Goal: Task Accomplishment & Management: Use online tool/utility

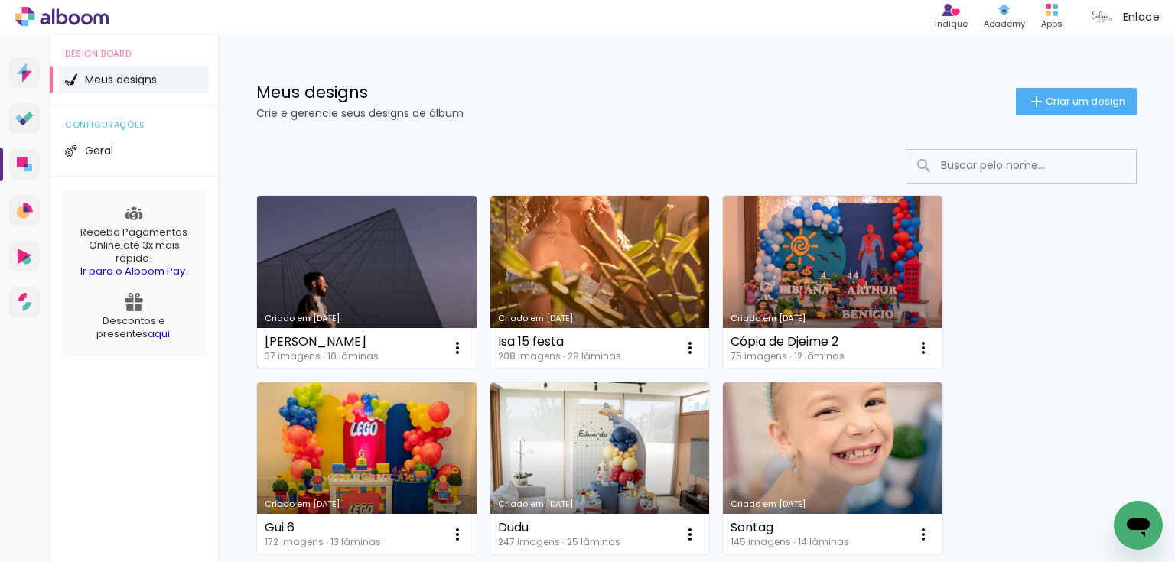
click at [413, 255] on link "Criado em [DATE]" at bounding box center [367, 282] width 220 height 173
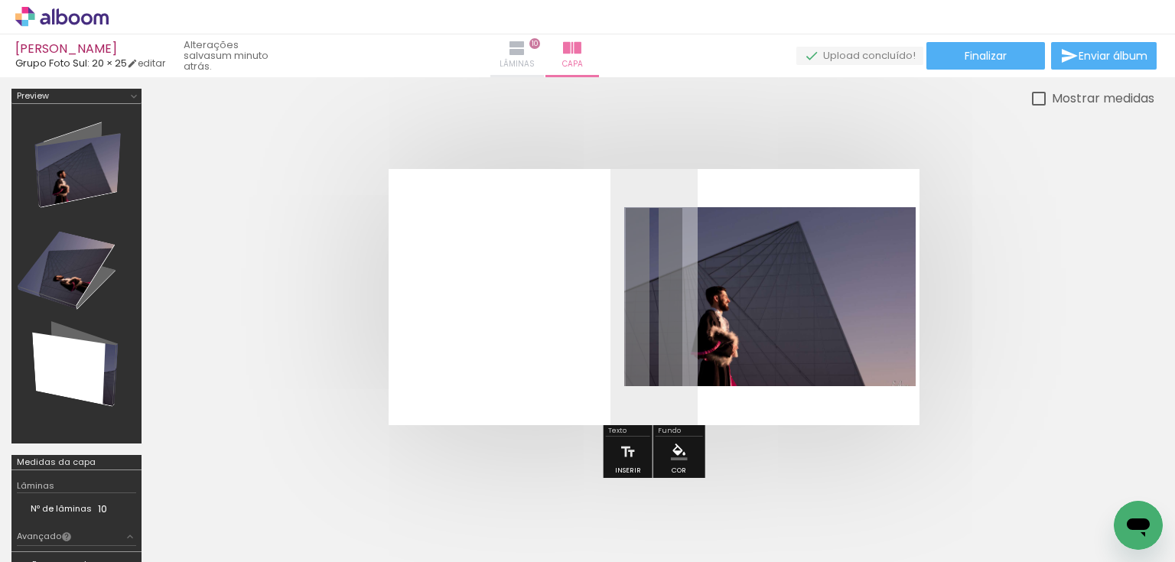
click at [526, 50] on iron-icon at bounding box center [517, 48] width 18 height 18
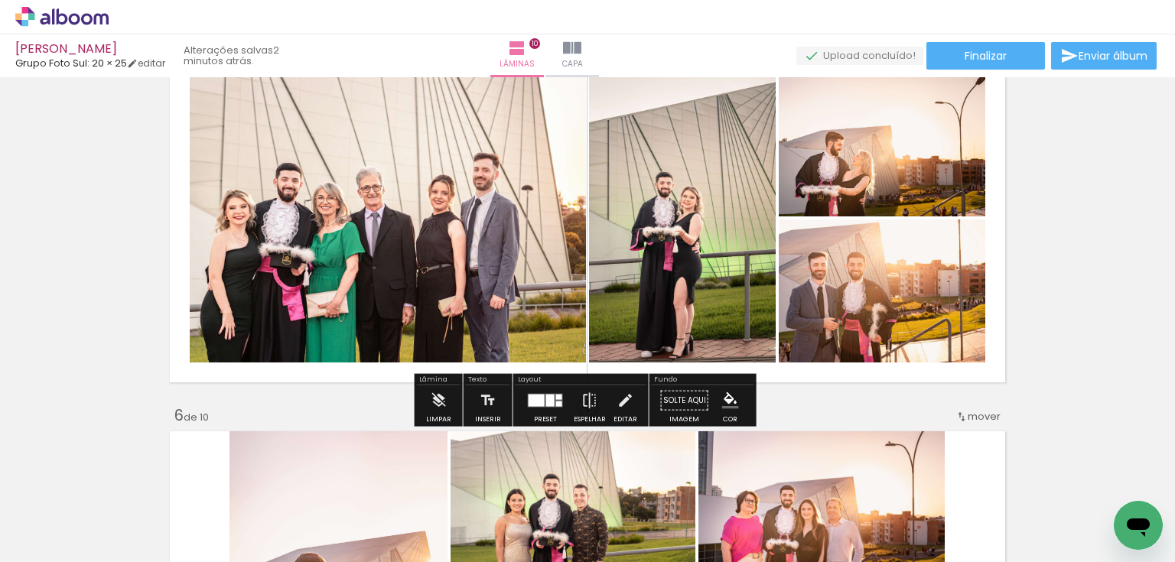
scroll to position [1591, 0]
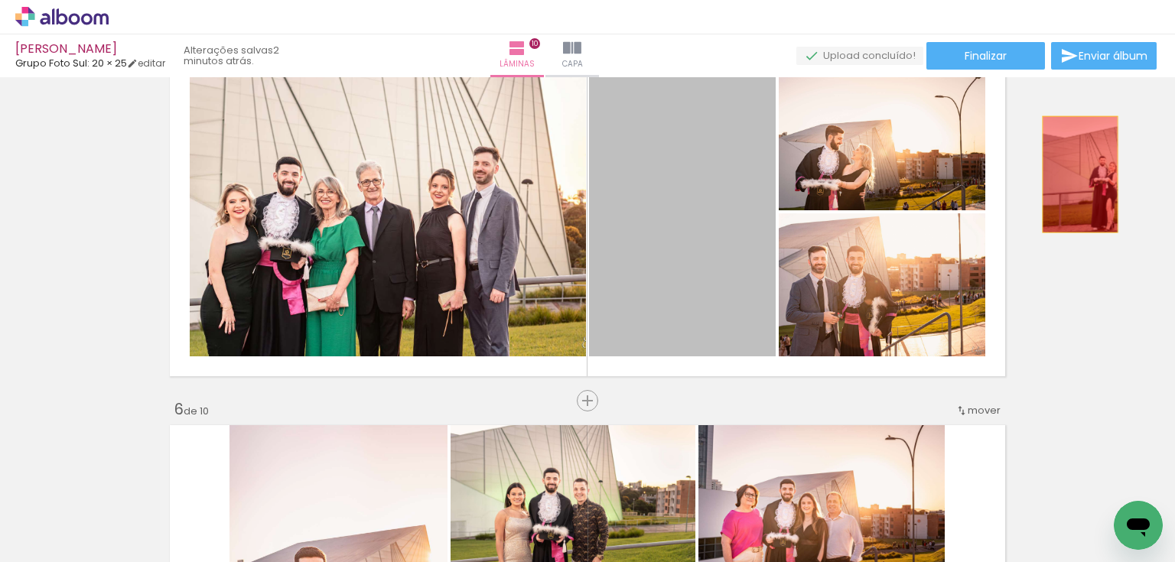
drag, startPoint x: 689, startPoint y: 236, endPoint x: 1075, endPoint y: 174, distance: 391.1
click at [1075, 174] on div "Inserir lâmina 1 de 10 Inserir lâmina 2 de 10 Inserir lâmina 3 de 10 Inserir lâ…" at bounding box center [587, 570] width 1175 height 4157
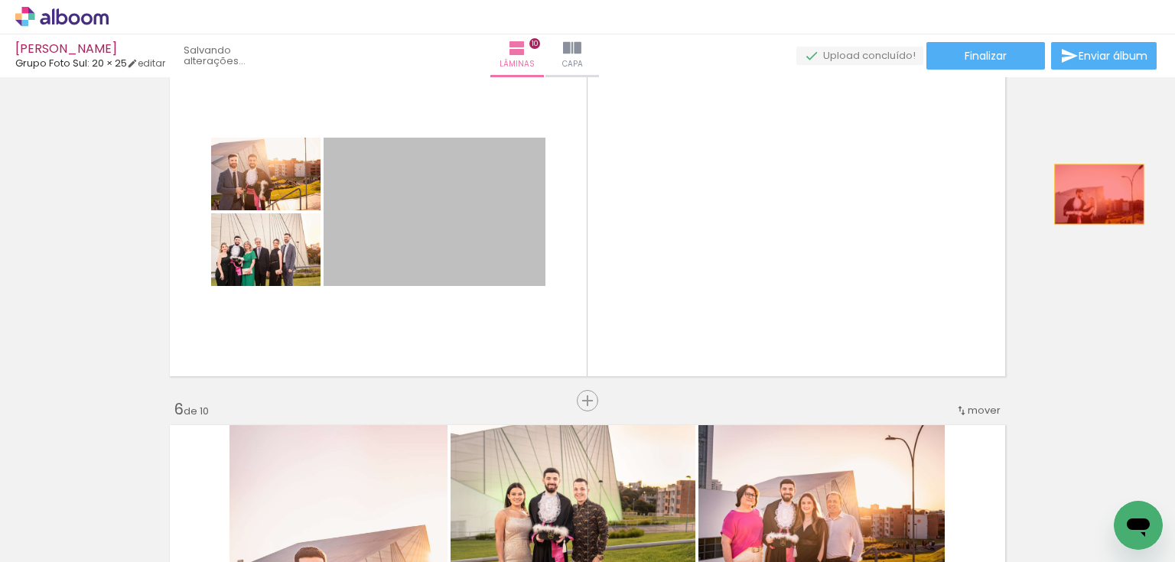
drag, startPoint x: 434, startPoint y: 196, endPoint x: 1083, endPoint y: 194, distance: 648.6
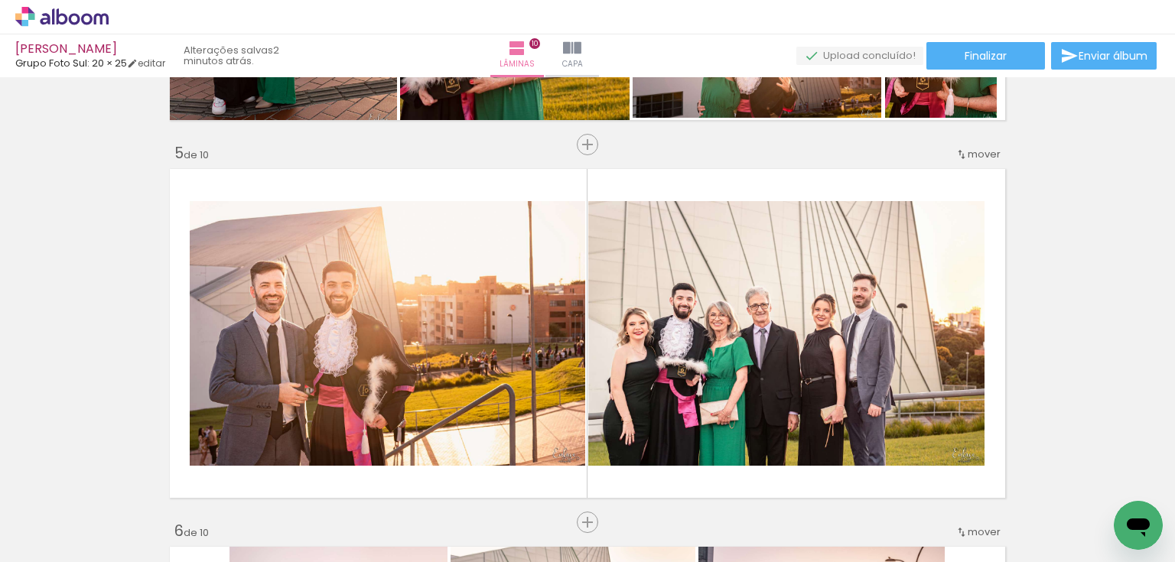
scroll to position [1469, 0]
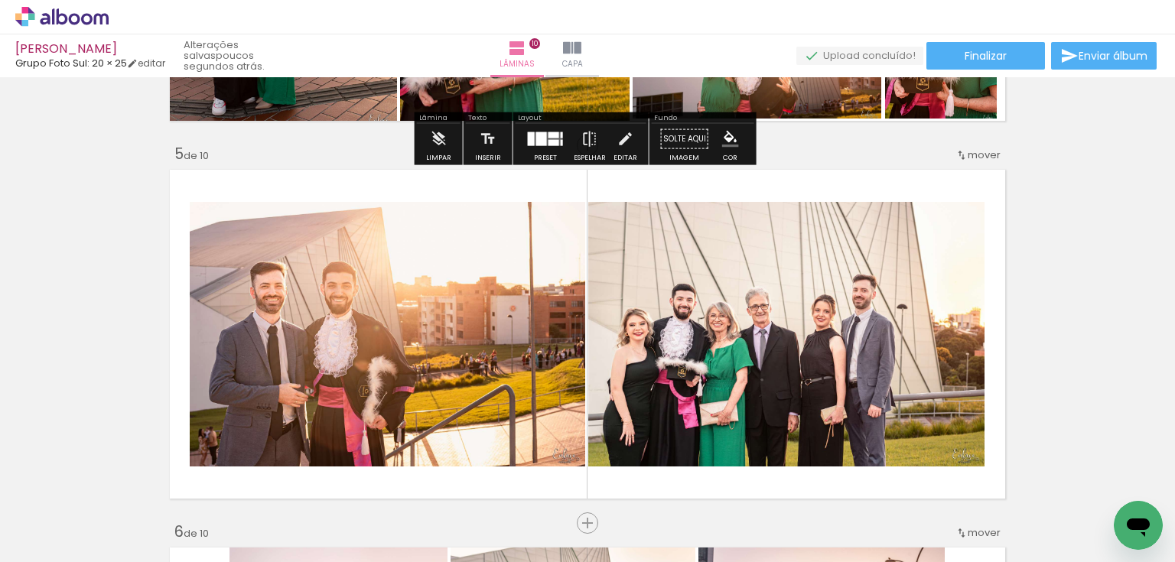
click at [57, 517] on input "Todas as fotos" at bounding box center [43, 515] width 58 height 13
click at [0, 0] on slot "Não utilizadas" at bounding box center [0, 0] width 0 height 0
type input "Não utilizadas"
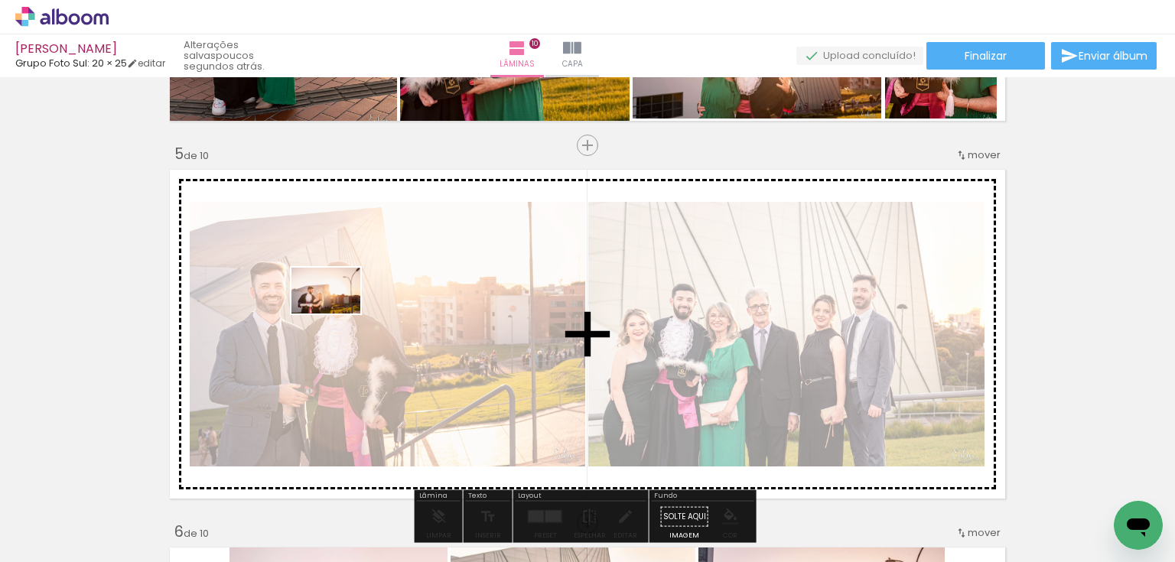
drag, startPoint x: 159, startPoint y: 516, endPoint x: 338, endPoint y: 314, distance: 269.8
click at [338, 314] on quentale-workspace at bounding box center [587, 281] width 1175 height 562
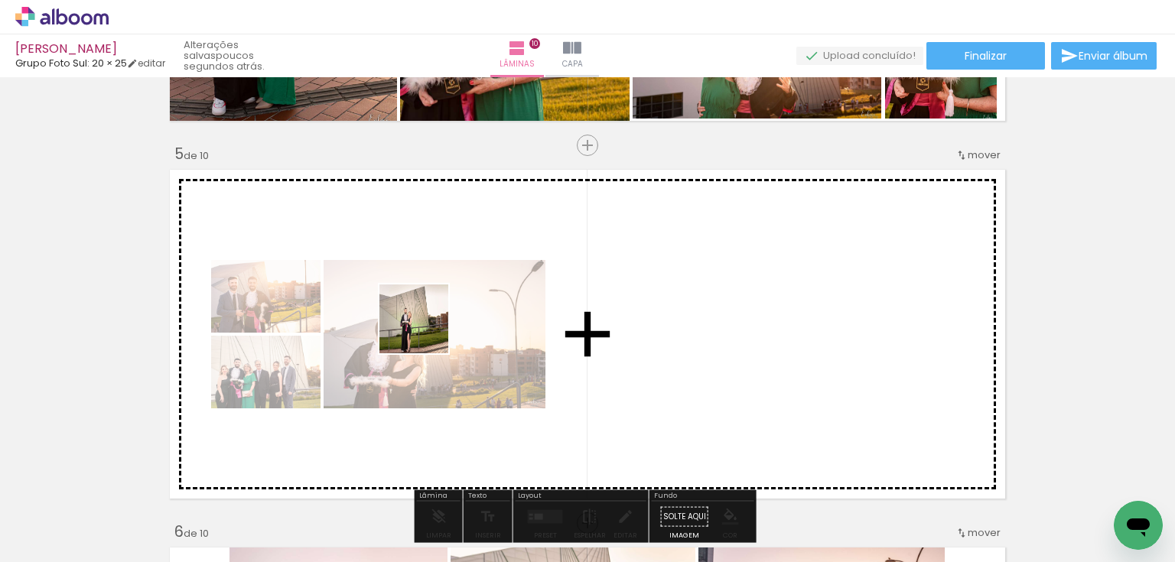
drag, startPoint x: 154, startPoint y: 526, endPoint x: 441, endPoint y: 305, distance: 362.1
click at [450, 309] on quentale-workspace at bounding box center [587, 281] width 1175 height 562
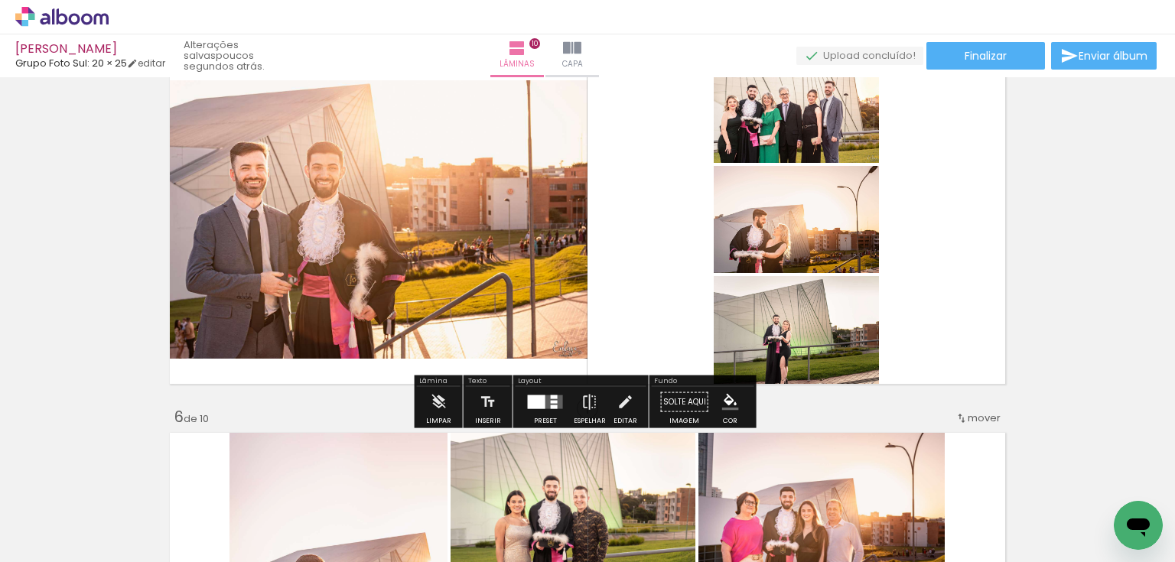
scroll to position [1591, 0]
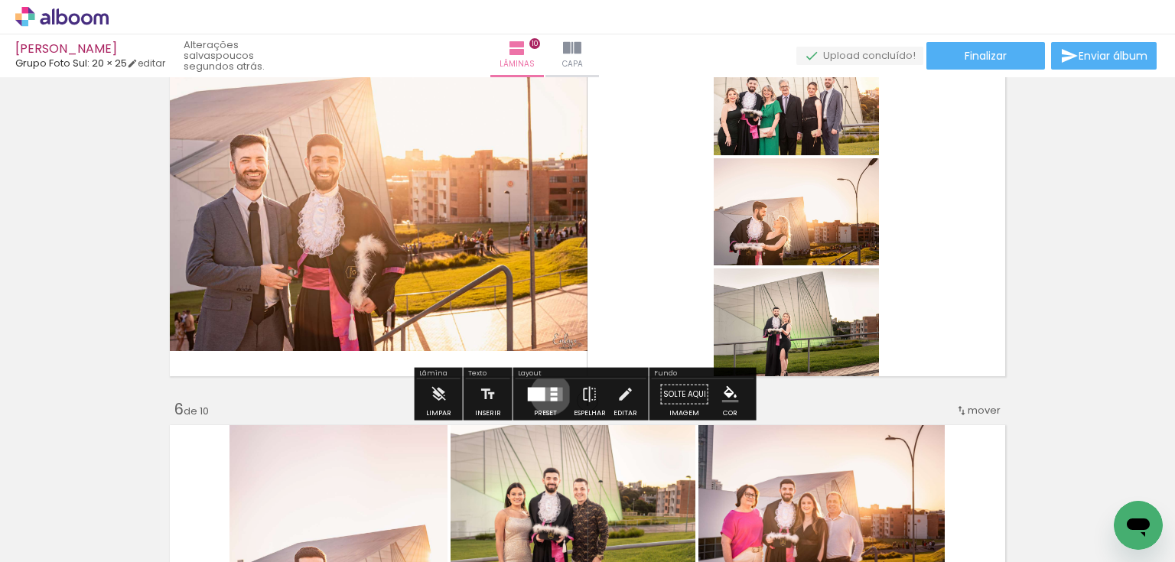
click at [551, 394] on div at bounding box center [554, 394] width 7 height 3
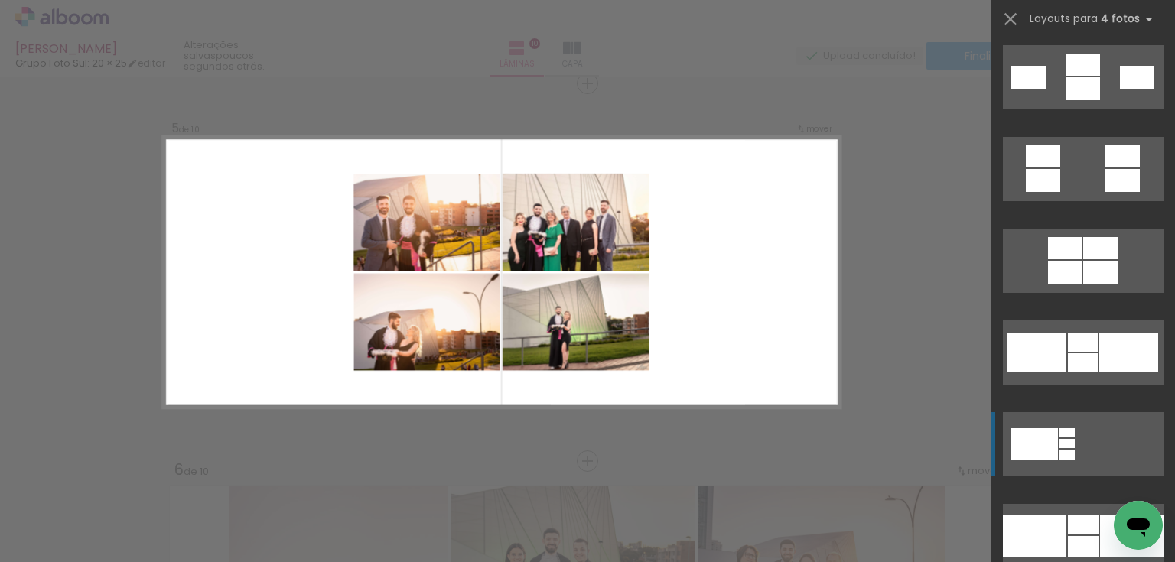
scroll to position [1794, 0]
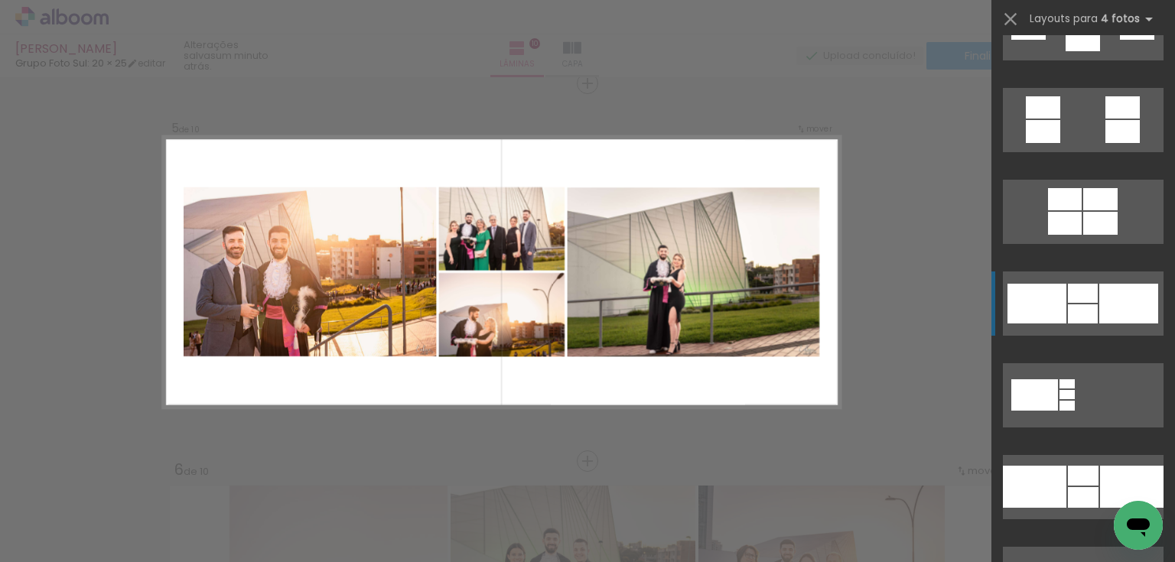
click at [1085, 296] on div at bounding box center [1083, 293] width 30 height 19
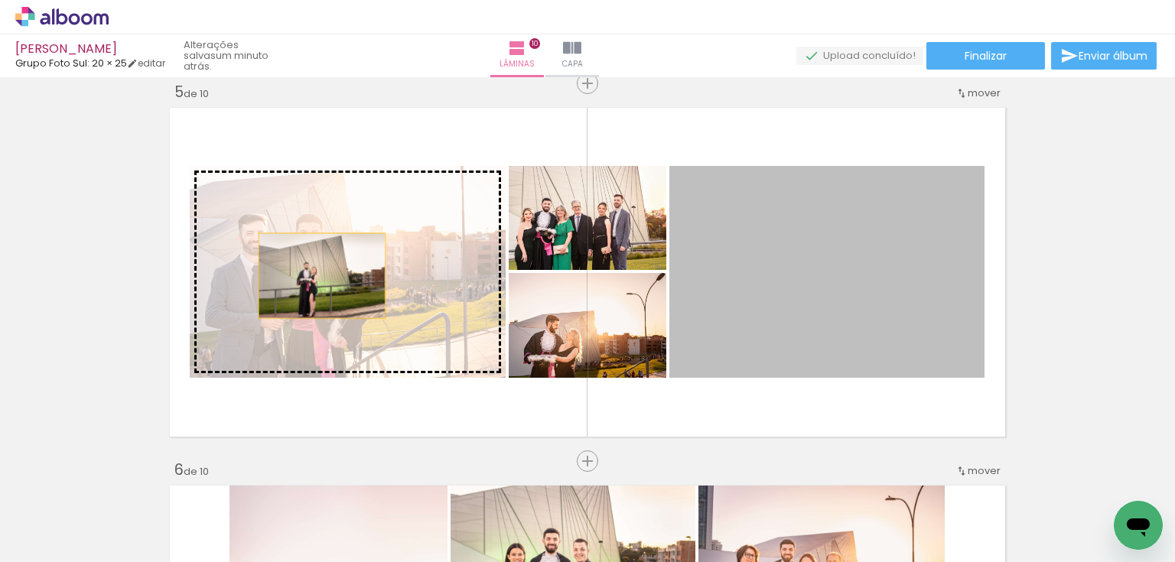
drag, startPoint x: 834, startPoint y: 272, endPoint x: 317, endPoint y: 275, distance: 516.3
click at [0, 0] on slot at bounding box center [0, 0] width 0 height 0
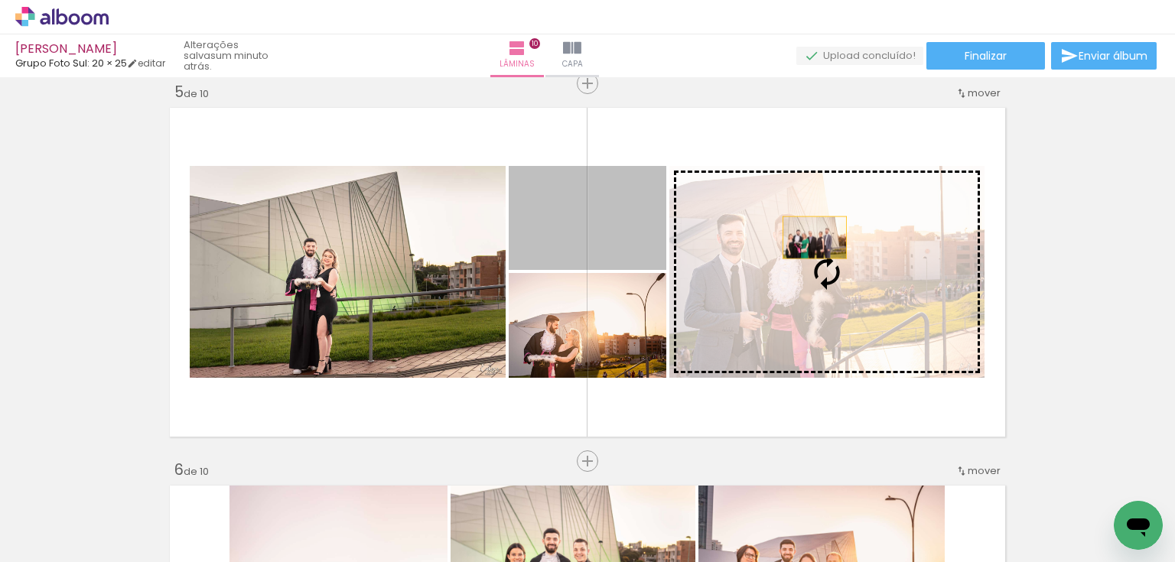
drag, startPoint x: 617, startPoint y: 223, endPoint x: 834, endPoint y: 244, distance: 218.2
click at [0, 0] on slot at bounding box center [0, 0] width 0 height 0
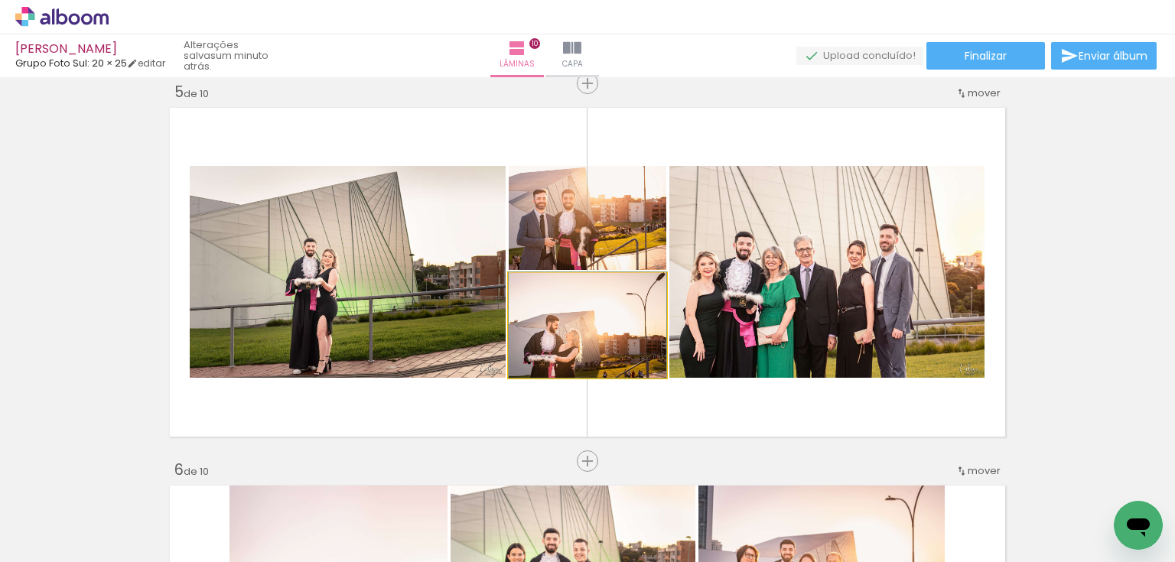
drag, startPoint x: 615, startPoint y: 340, endPoint x: 599, endPoint y: 226, distance: 114.3
click at [0, 0] on slot at bounding box center [0, 0] width 0 height 0
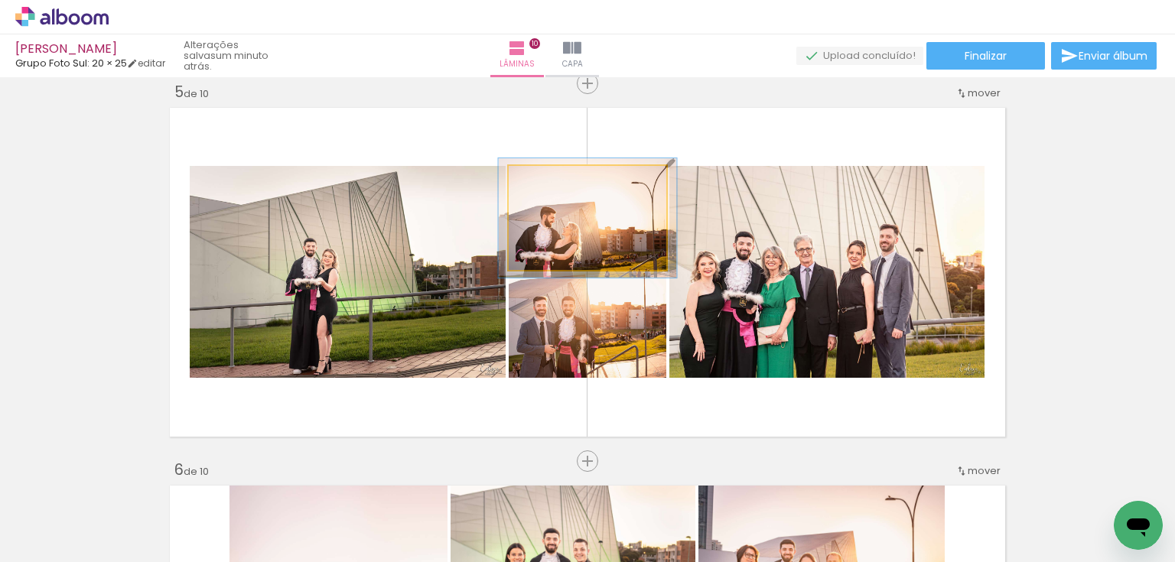
click at [547, 184] on div at bounding box center [552, 182] width 14 height 14
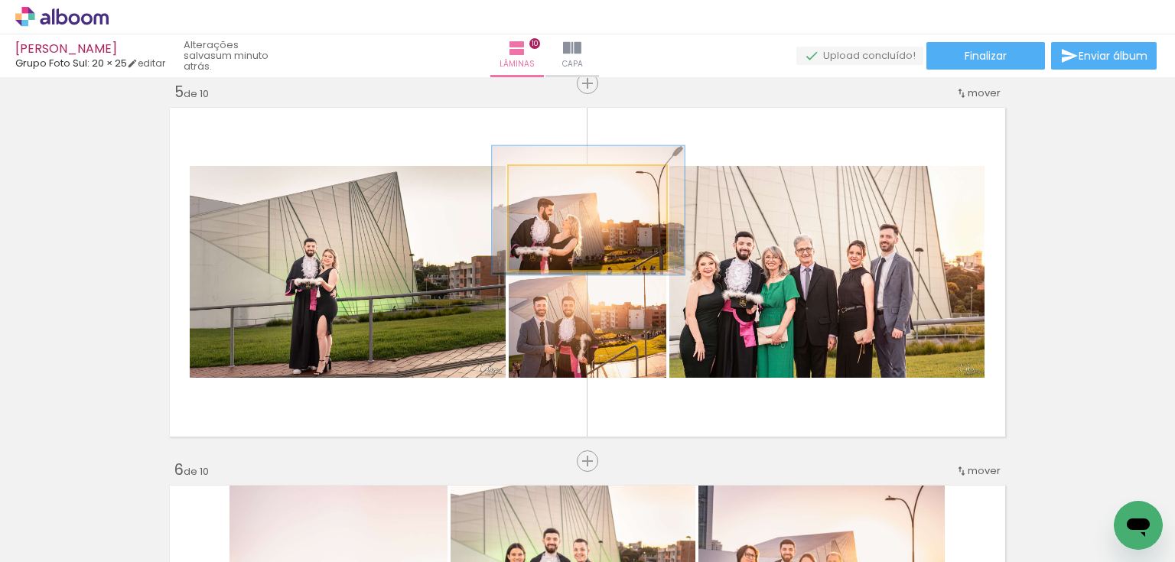
type paper-slider "123"
click at [557, 177] on div at bounding box center [558, 182] width 14 height 14
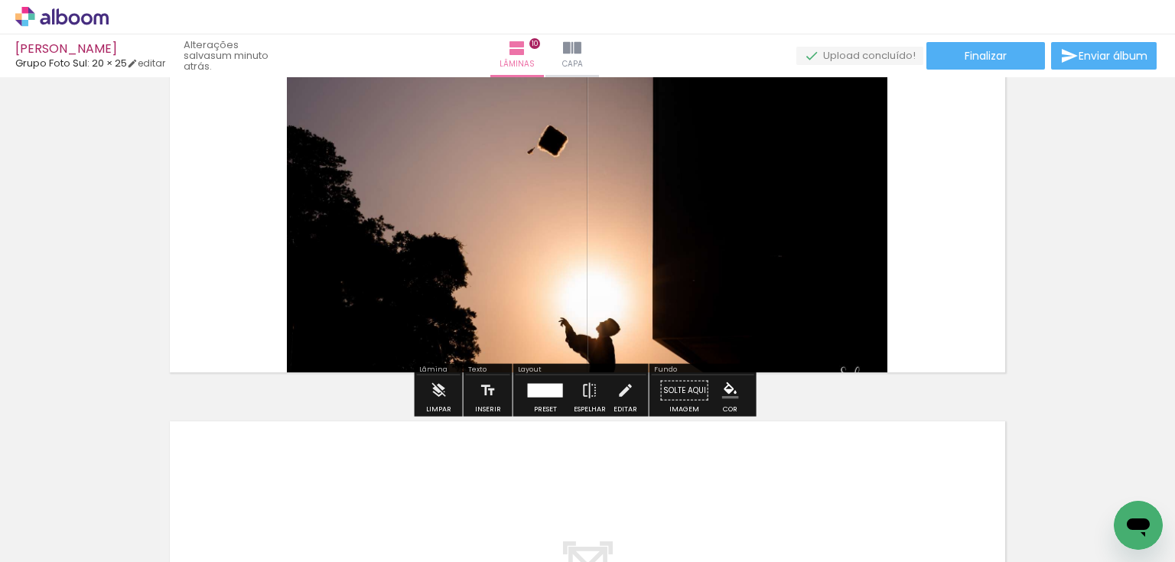
scroll to position [3408, 0]
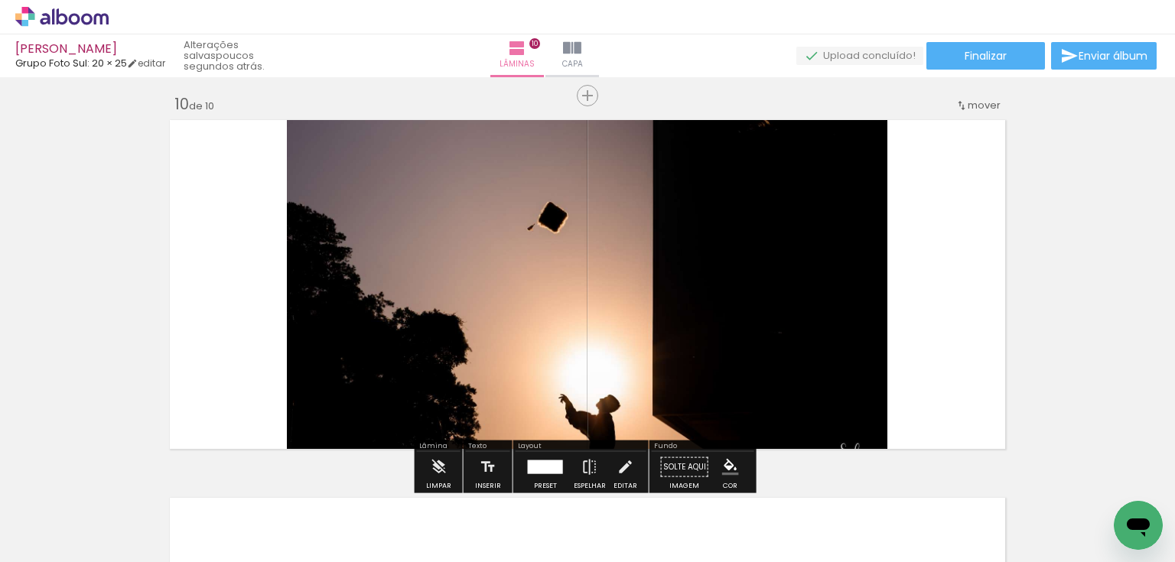
click at [768, 282] on quentale-photo at bounding box center [587, 285] width 600 height 340
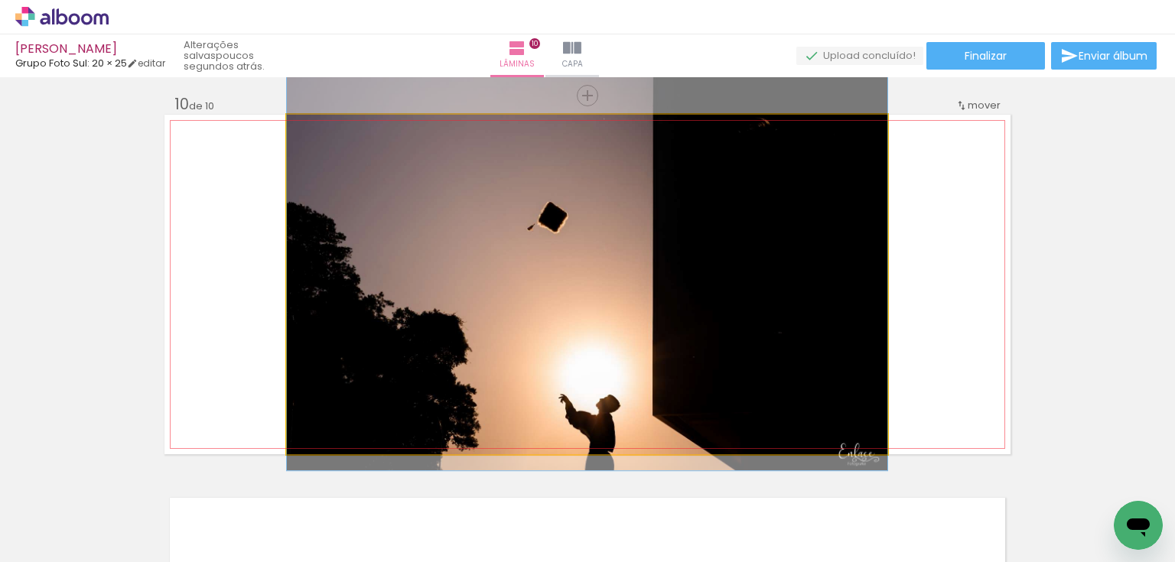
click at [768, 282] on quentale-photo at bounding box center [587, 285] width 600 height 340
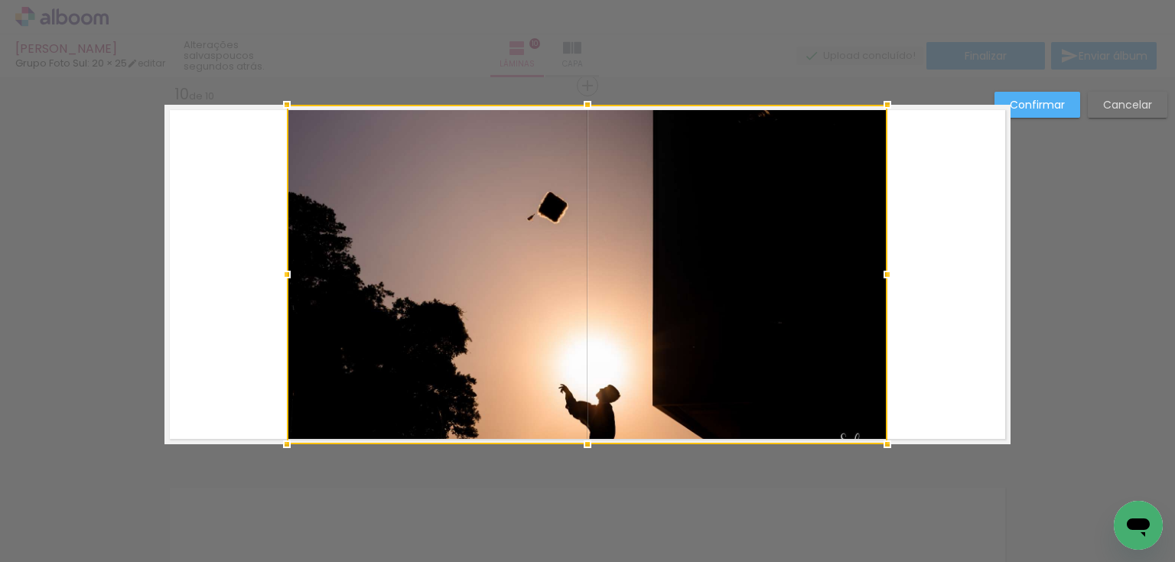
scroll to position [3420, 0]
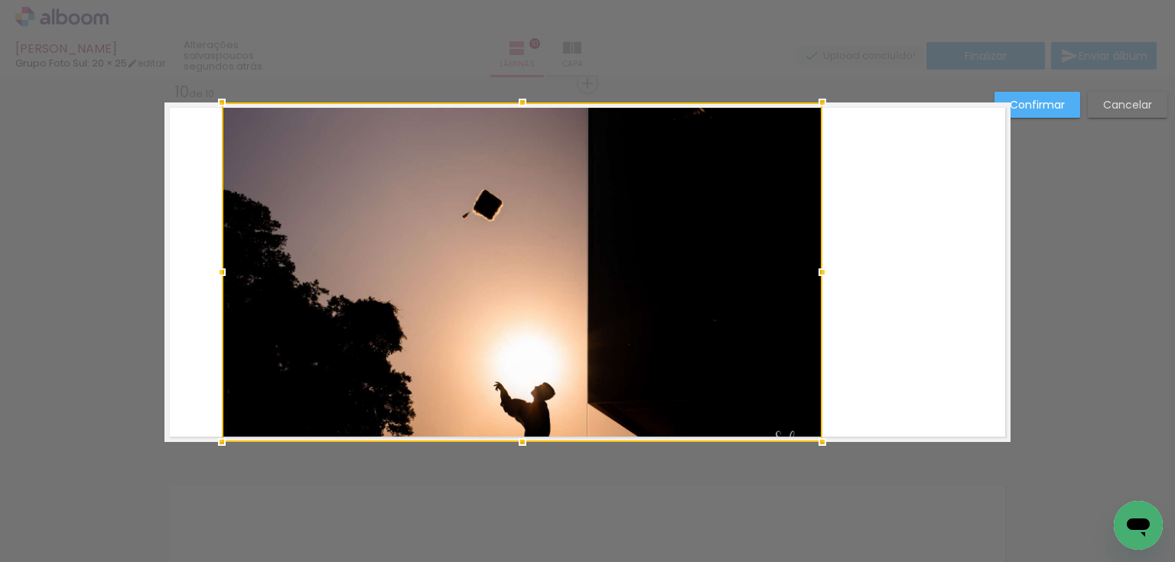
drag, startPoint x: 766, startPoint y: 281, endPoint x: 701, endPoint y: 275, distance: 66.1
click at [701, 275] on div at bounding box center [522, 272] width 600 height 340
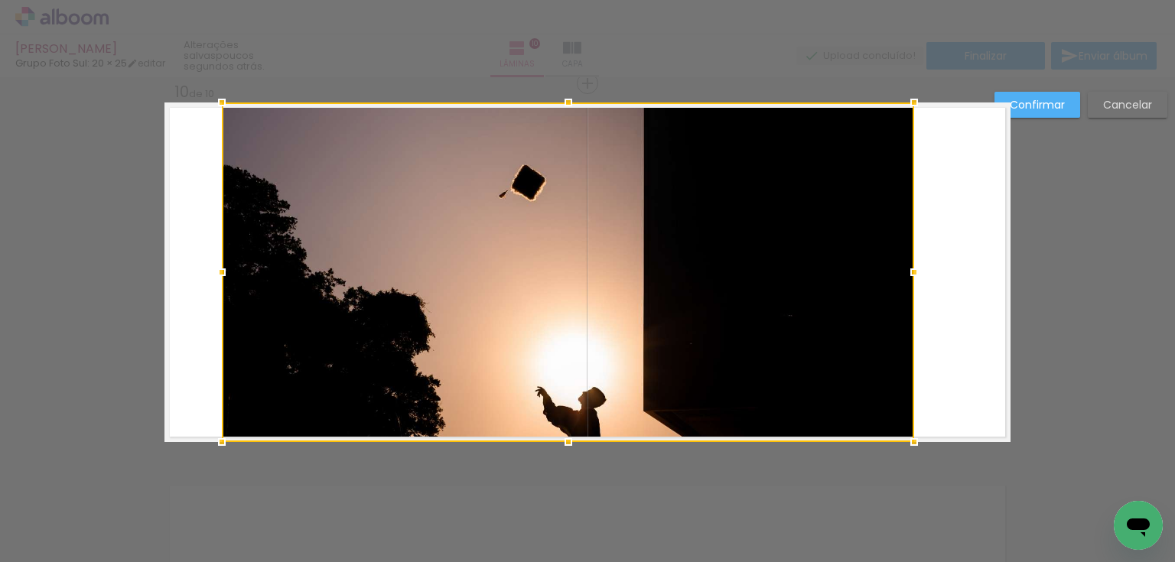
drag, startPoint x: 818, startPoint y: 268, endPoint x: 910, endPoint y: 244, distance: 94.8
click at [910, 244] on album-spread "10 de 10" at bounding box center [587, 272] width 846 height 340
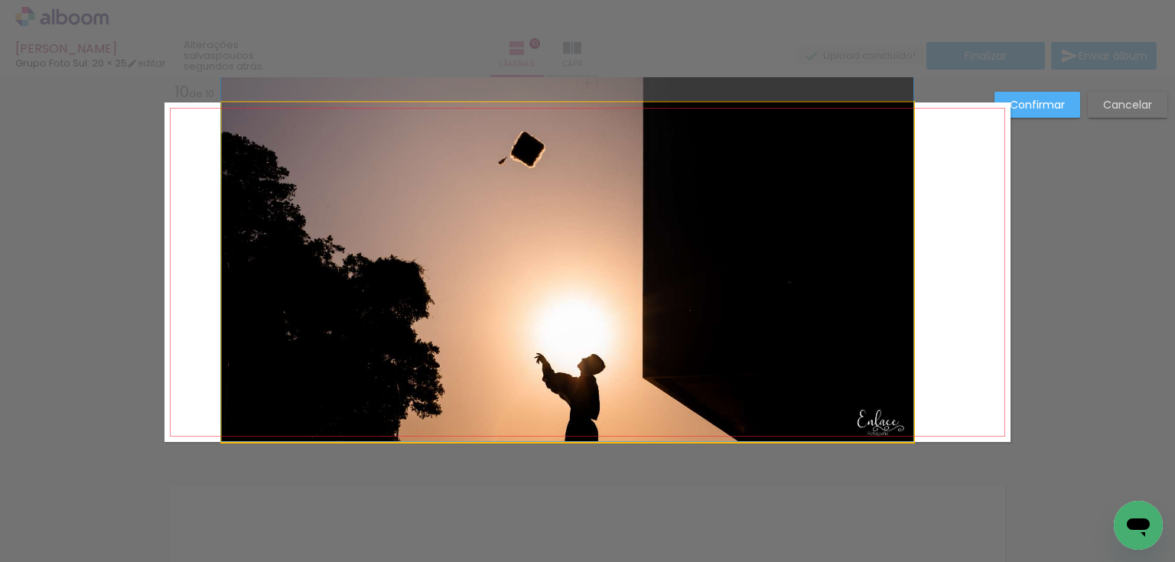
drag, startPoint x: 701, startPoint y: 317, endPoint x: 683, endPoint y: 278, distance: 42.8
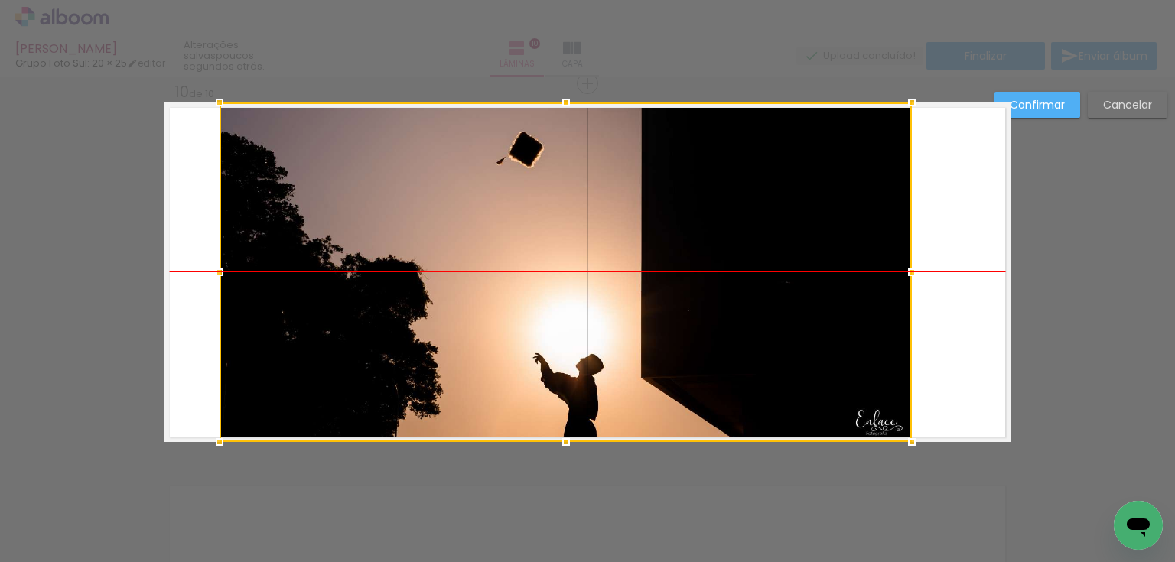
click at [683, 291] on div at bounding box center [566, 272] width 692 height 340
click at [973, 229] on quentale-layouter at bounding box center [587, 272] width 846 height 340
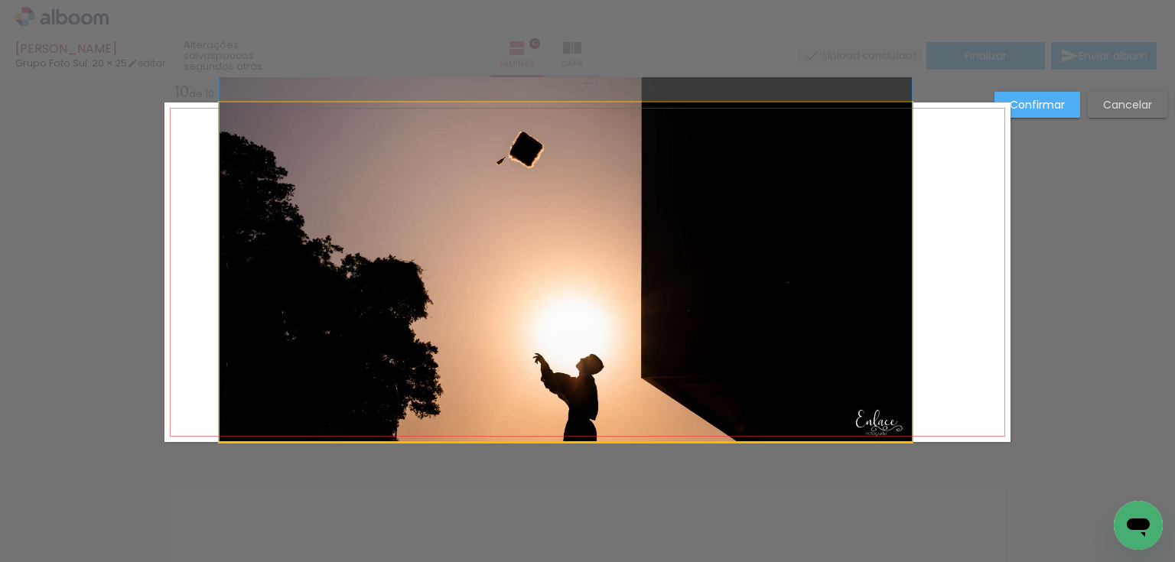
click at [716, 252] on quentale-photo at bounding box center [566, 272] width 692 height 340
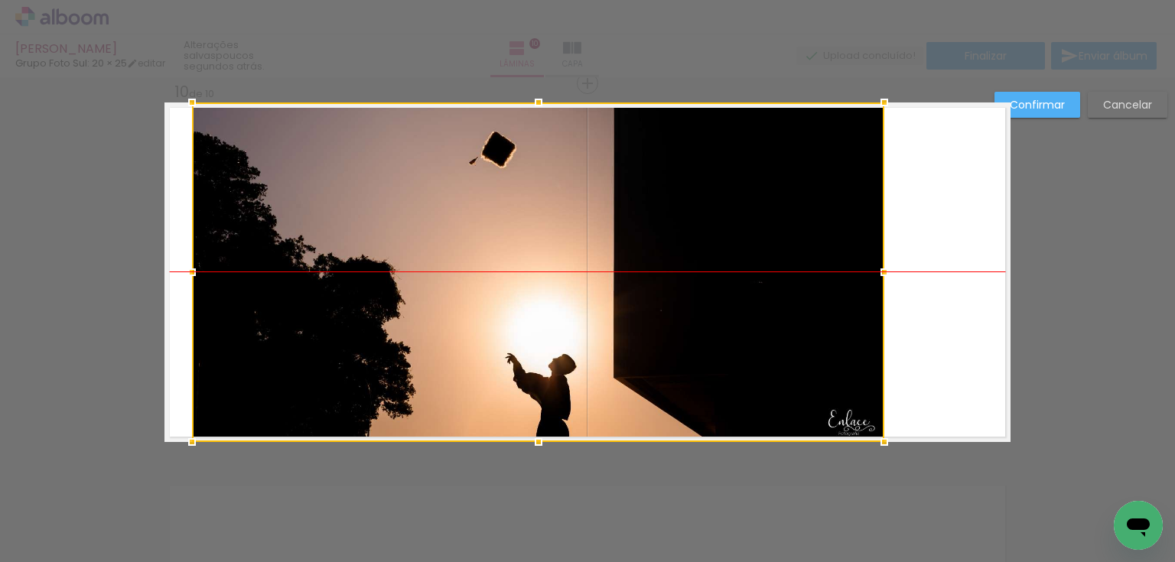
drag, startPoint x: 740, startPoint y: 246, endPoint x: 711, endPoint y: 246, distance: 28.3
click at [711, 246] on div at bounding box center [538, 272] width 692 height 340
click at [0, 0] on slot "Confirmar" at bounding box center [0, 0] width 0 height 0
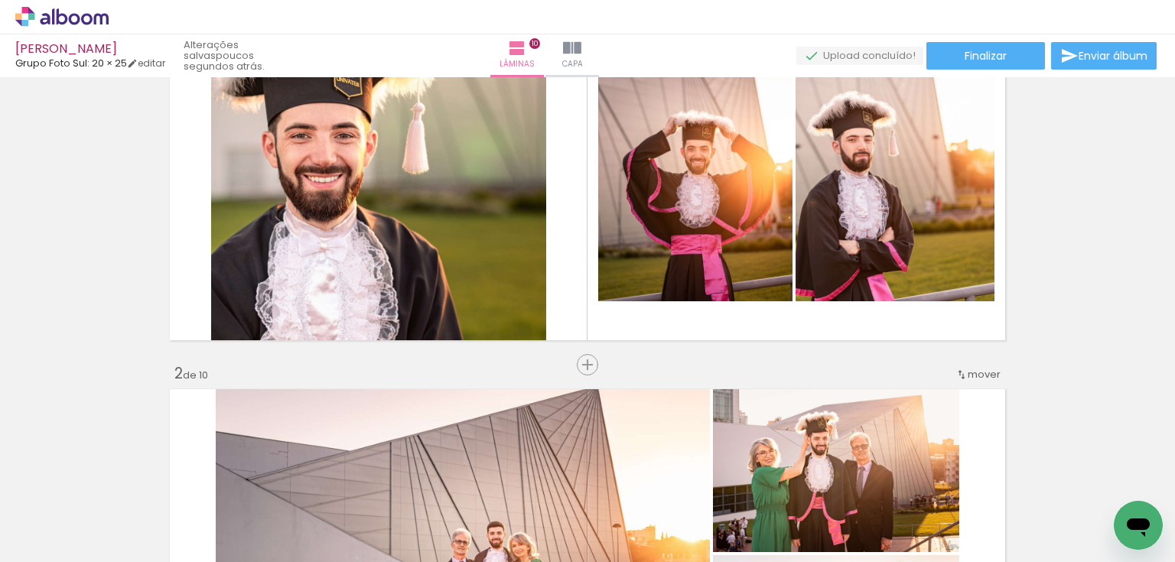
scroll to position [0, 0]
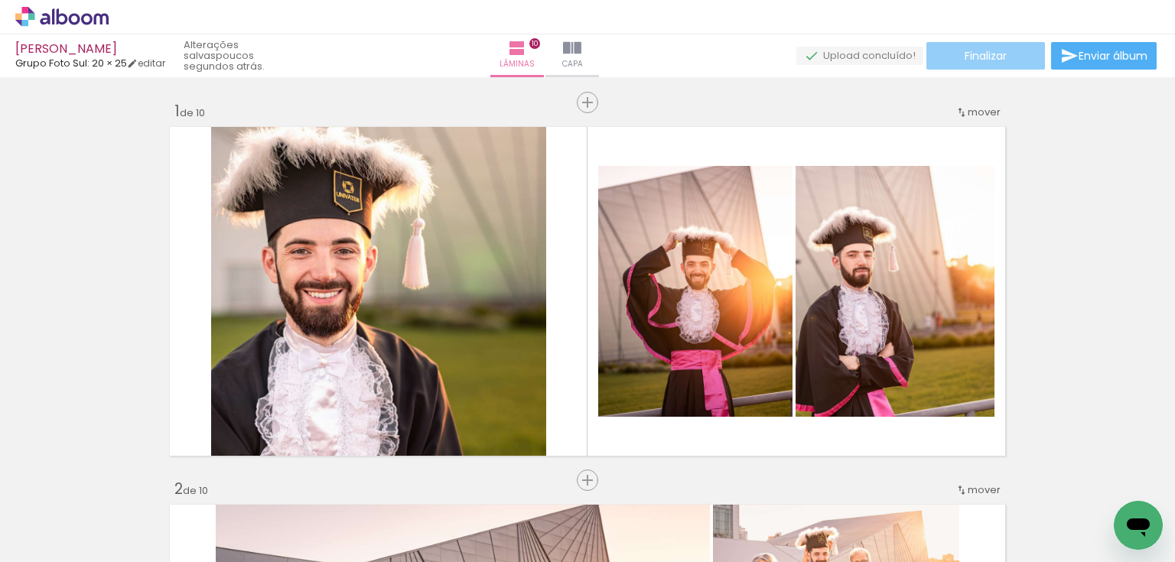
click at [975, 55] on span "Finalizar" at bounding box center [986, 55] width 42 height 11
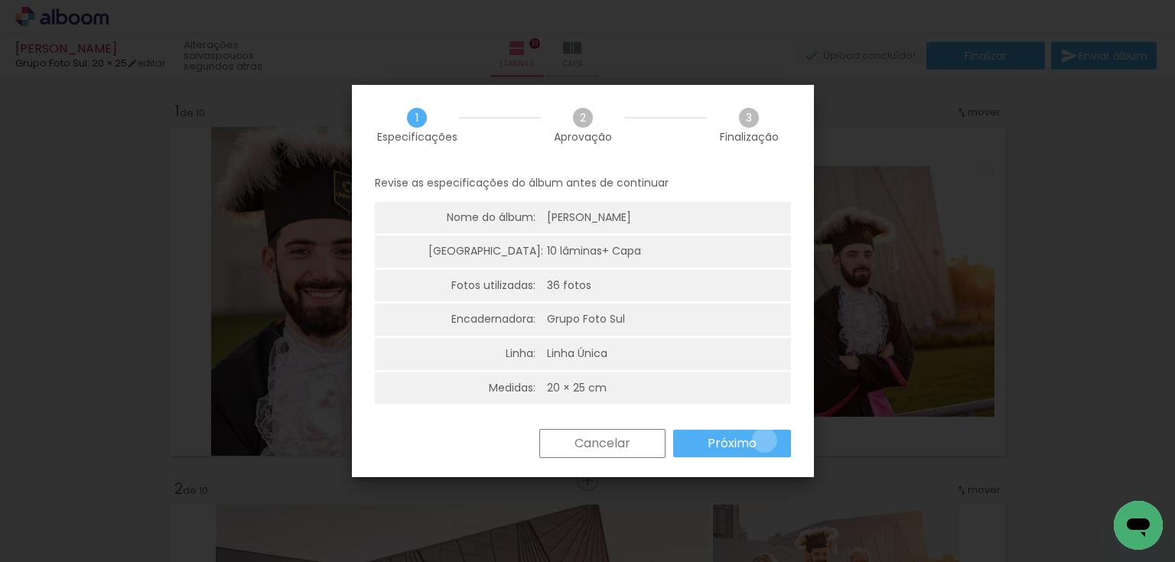
click at [764, 441] on paper-button "Próximo" at bounding box center [732, 444] width 118 height 28
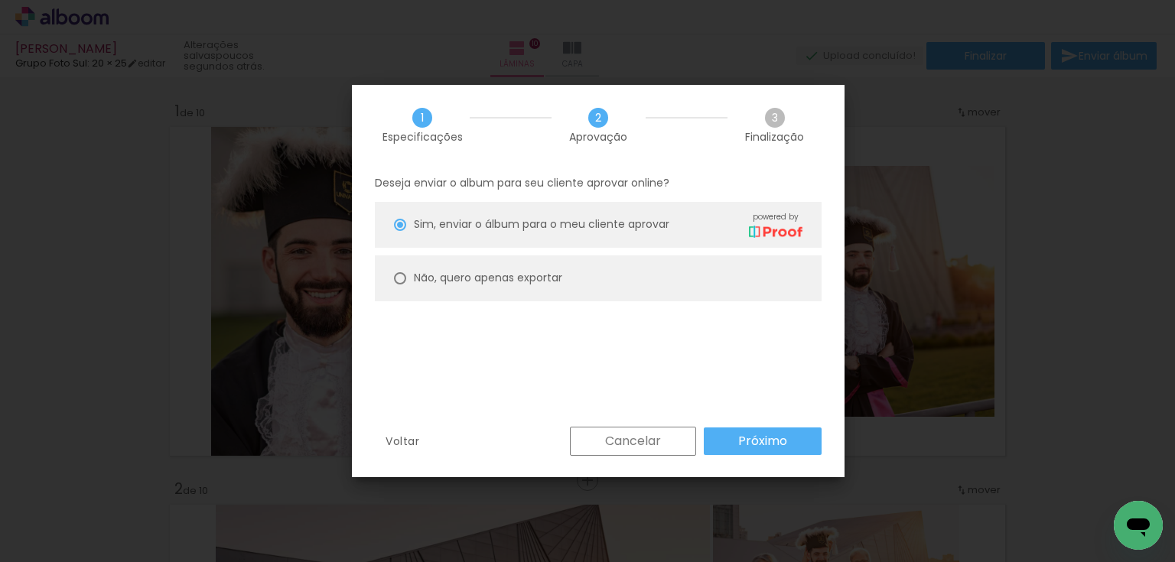
click at [0, 0] on slot "Próximo" at bounding box center [0, 0] width 0 height 0
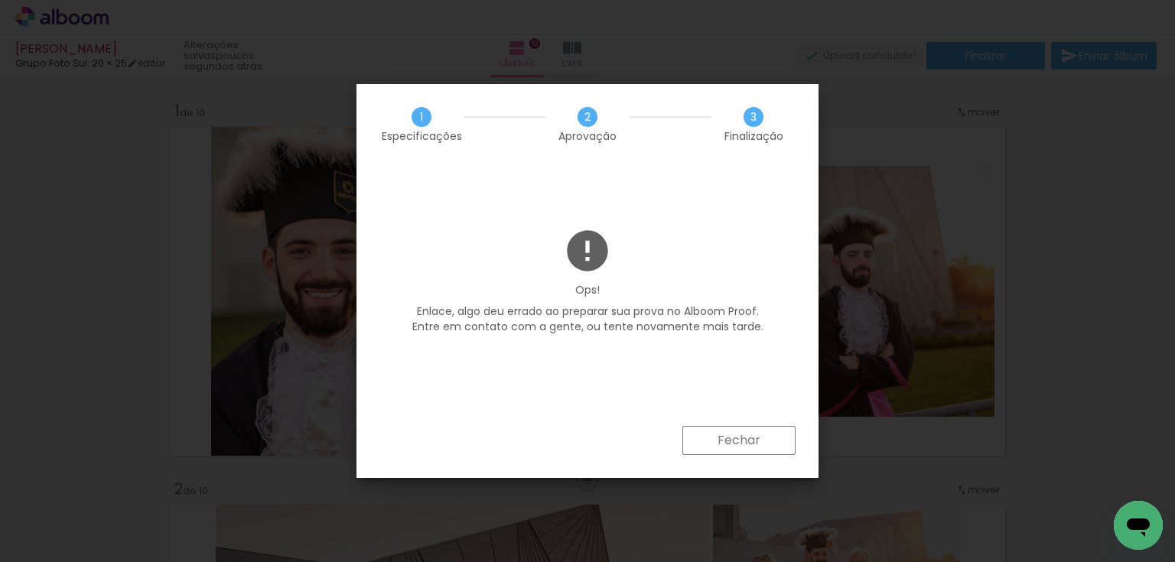
click at [0, 0] on slot "Fechar" at bounding box center [0, 0] width 0 height 0
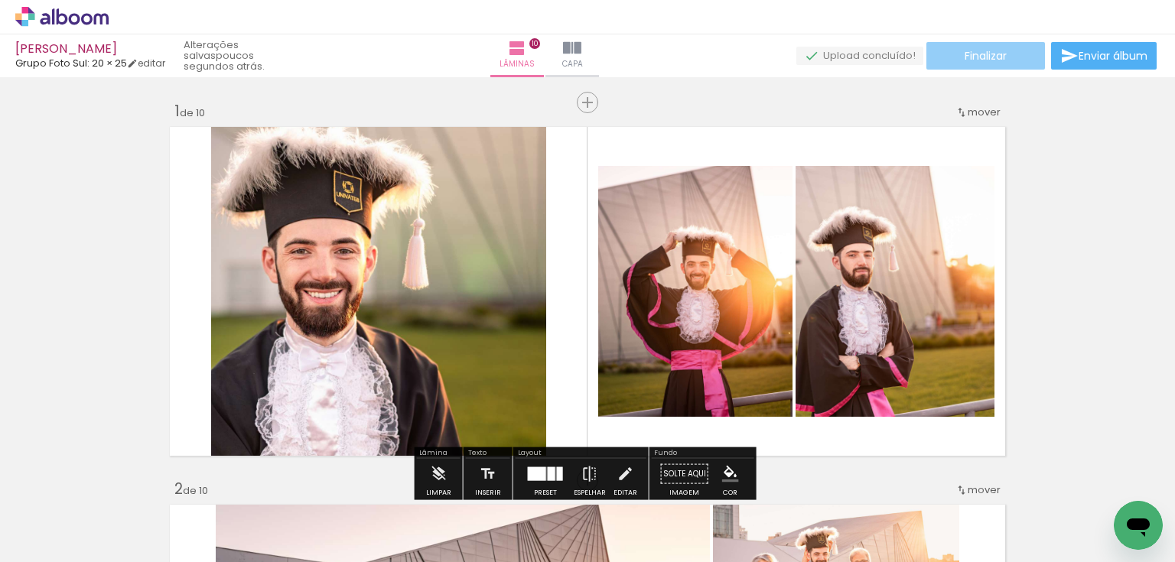
click at [998, 47] on paper-button "Finalizar" at bounding box center [985, 56] width 119 height 28
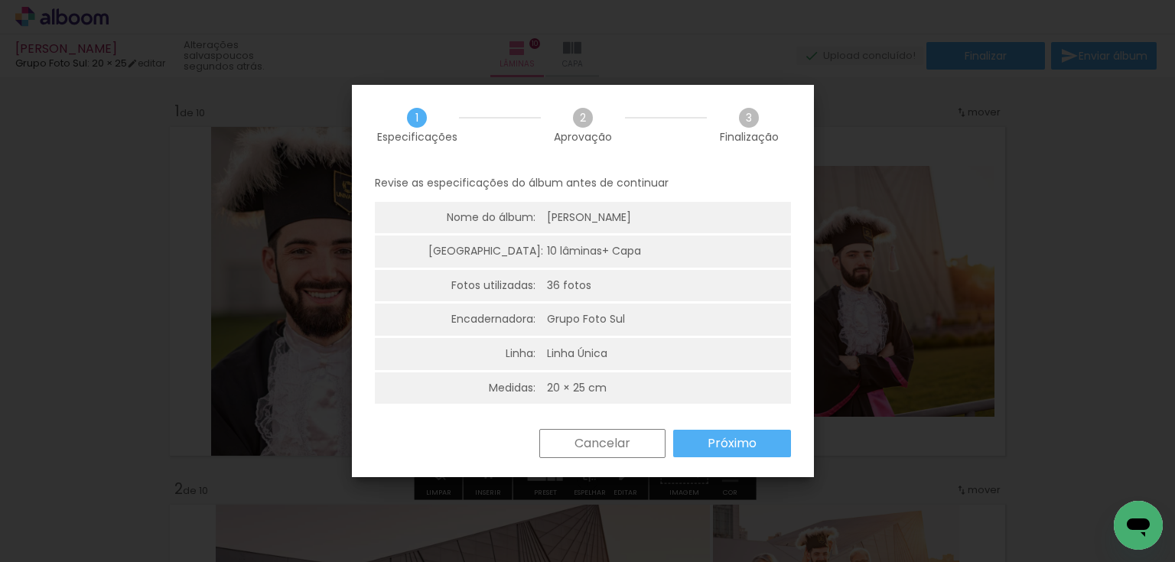
click at [704, 437] on paper-button "Próximo" at bounding box center [732, 444] width 118 height 28
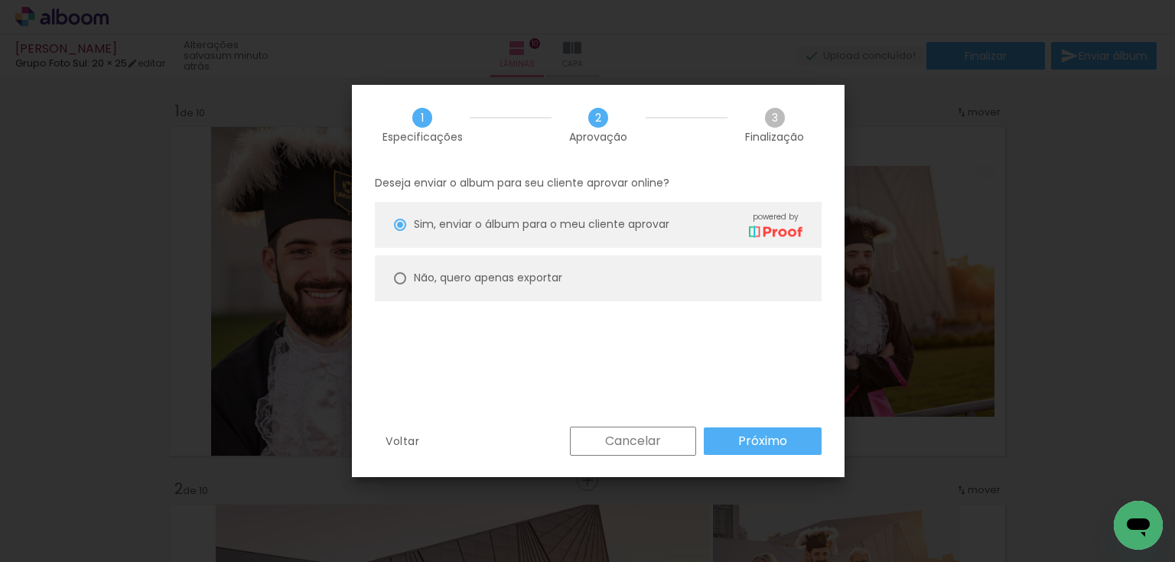
click at [0, 0] on slot "Próximo" at bounding box center [0, 0] width 0 height 0
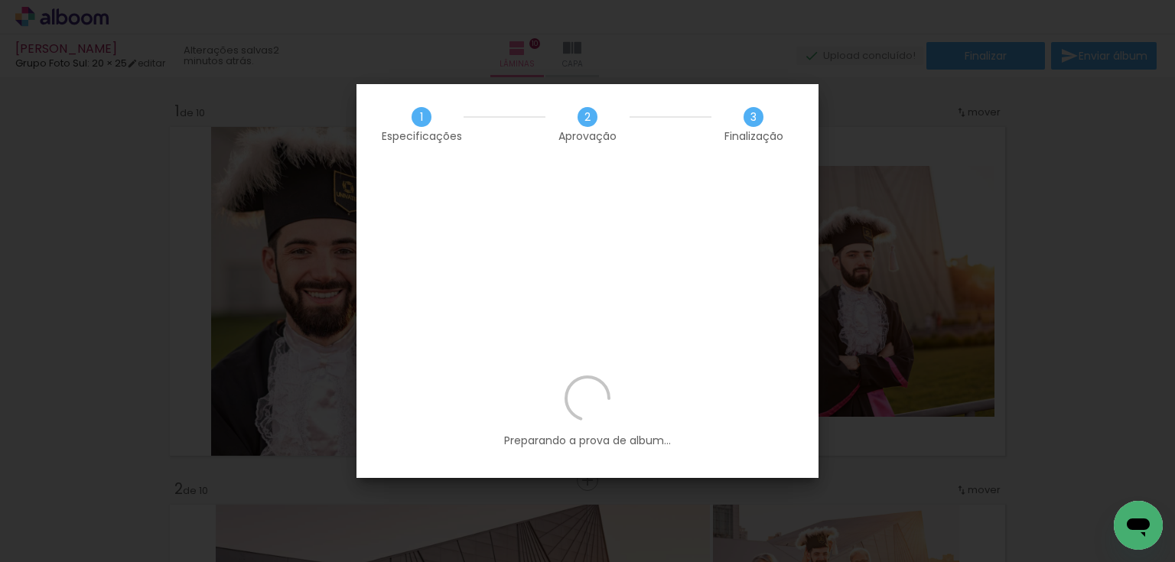
scroll to position [1794, 0]
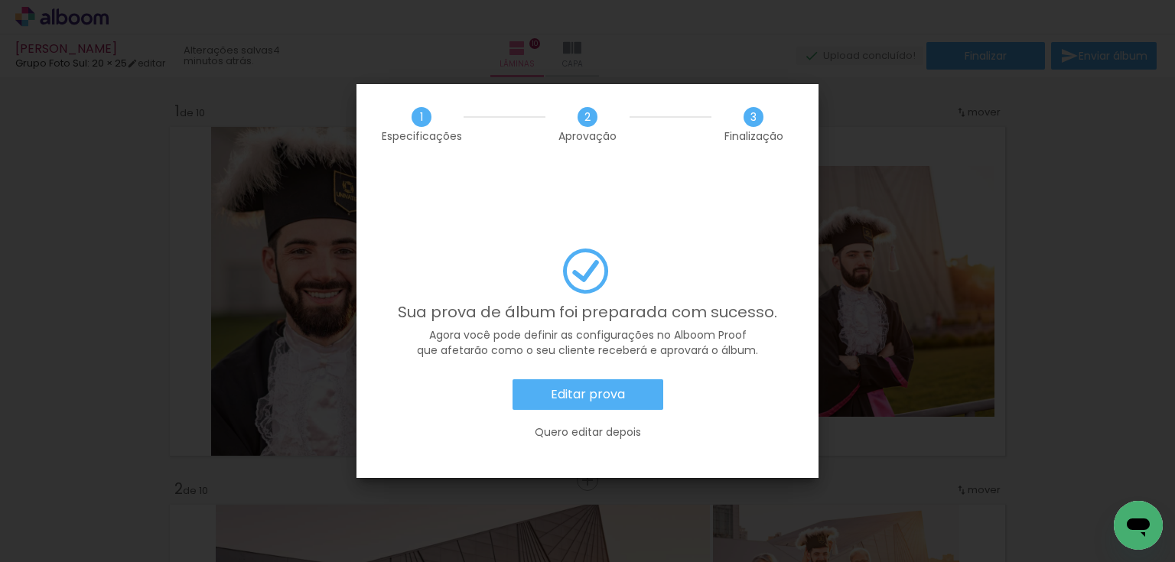
scroll to position [1794, 0]
click at [583, 379] on paper-button "Editar prova" at bounding box center [587, 394] width 151 height 31
